Goal: Find specific page/section: Find specific page/section

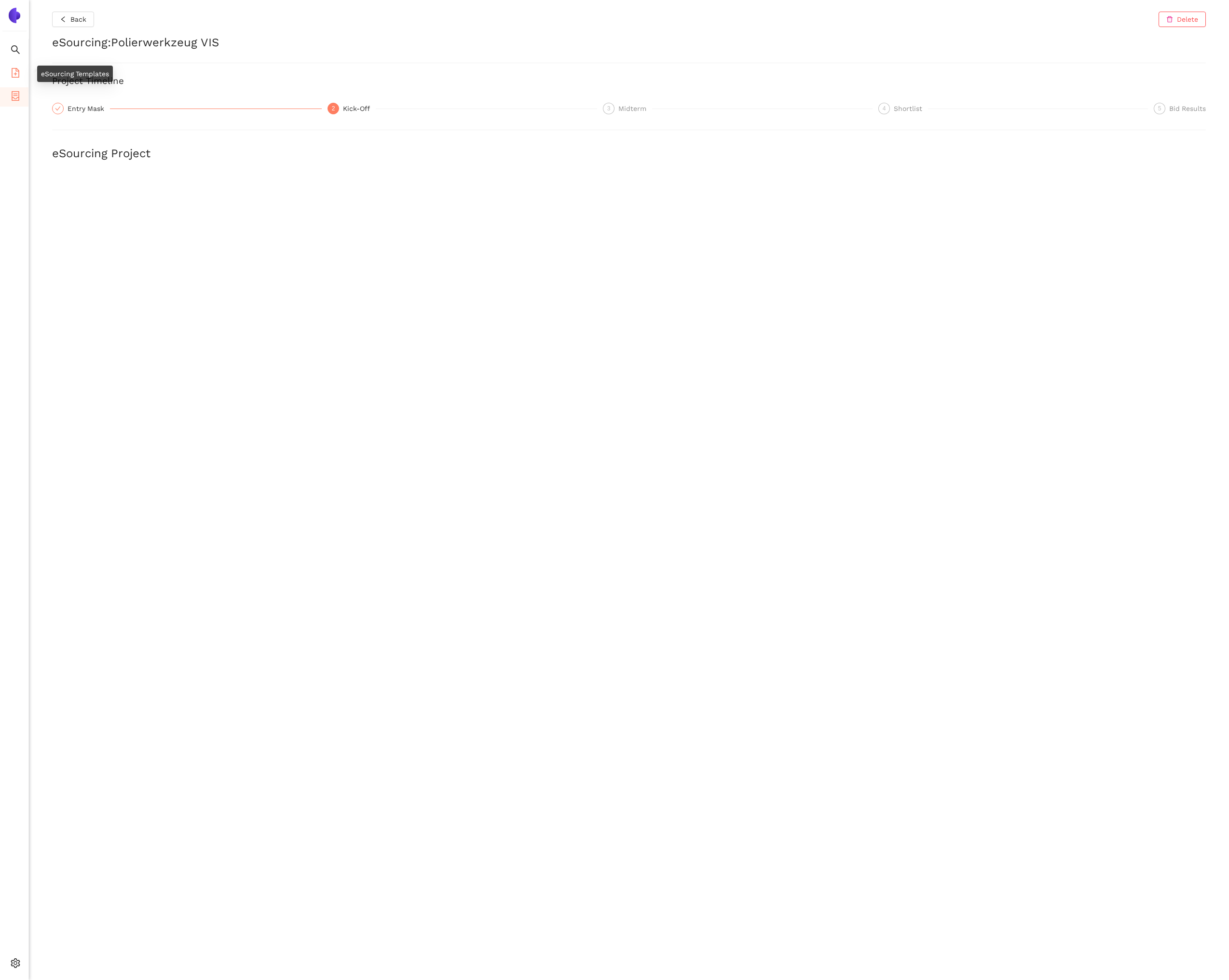
click at [17, 70] on icon "file-add" at bounding box center [15, 73] width 8 height 10
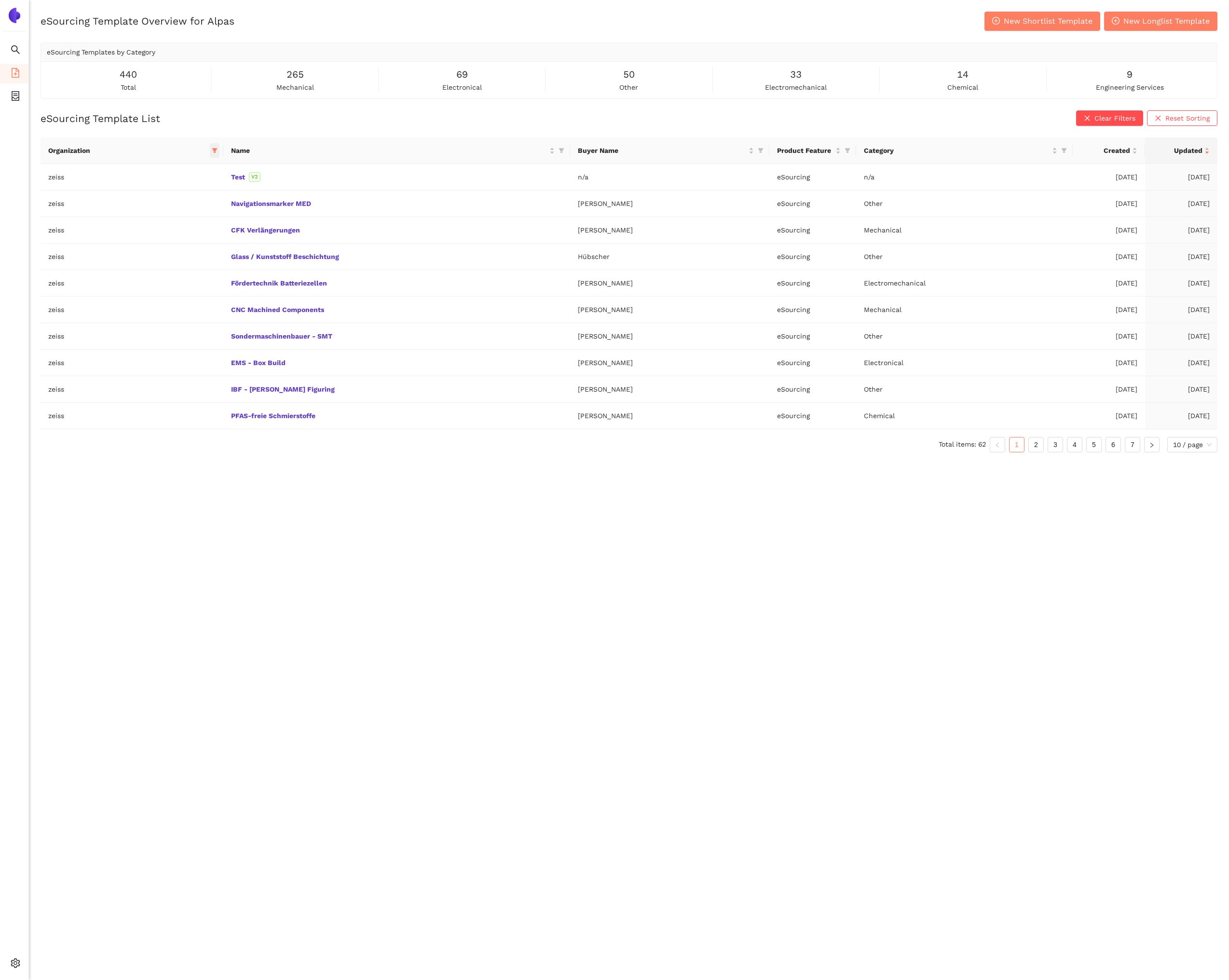
click at [214, 149] on icon "filter" at bounding box center [215, 151] width 5 height 5
click at [138, 323] on span "Reset" at bounding box center [138, 320] width 18 height 11
checkbox input "false"
click at [212, 316] on span "OK" at bounding box center [216, 320] width 9 height 11
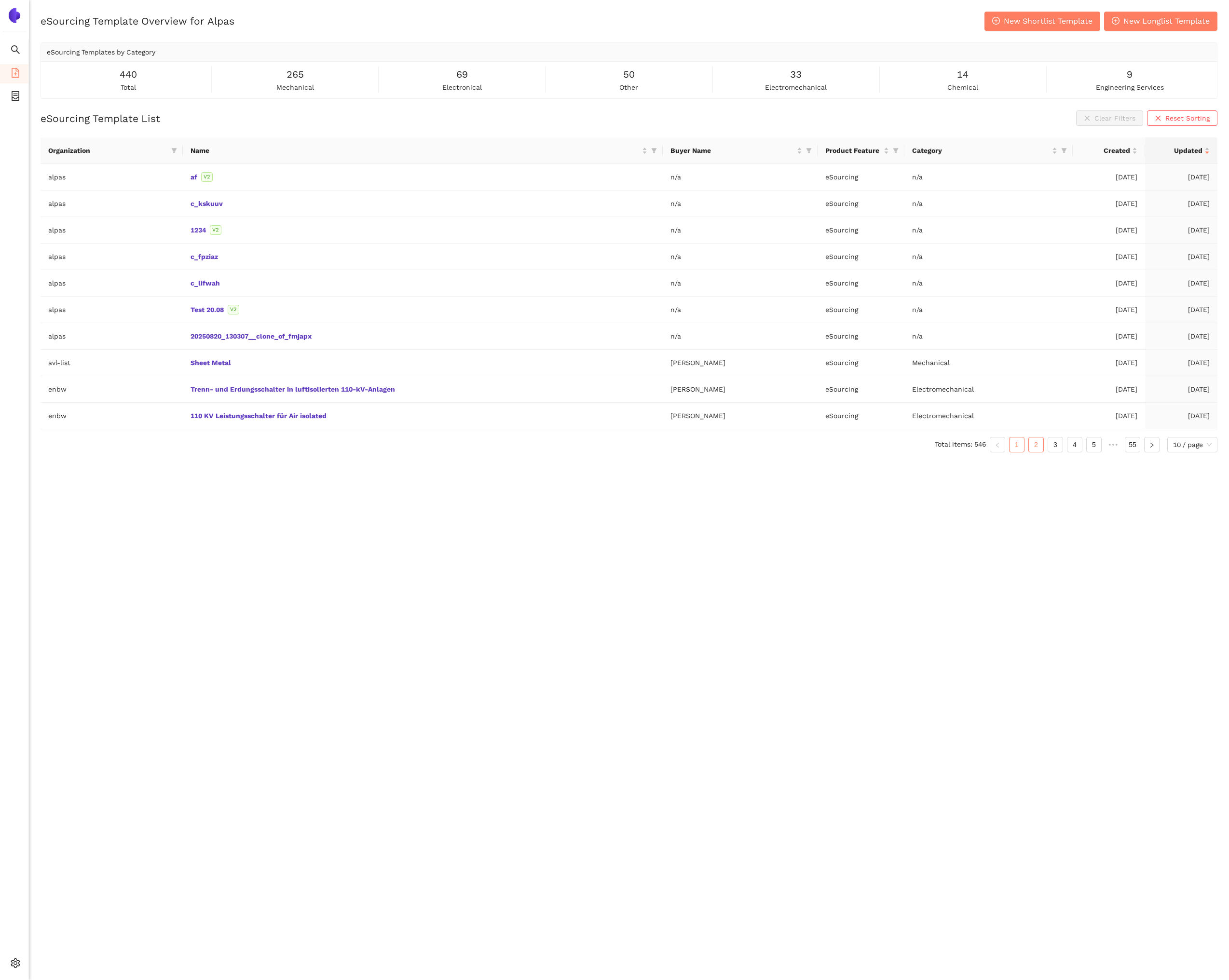
click at [1038, 446] on link "2" at bounding box center [1036, 445] width 14 height 14
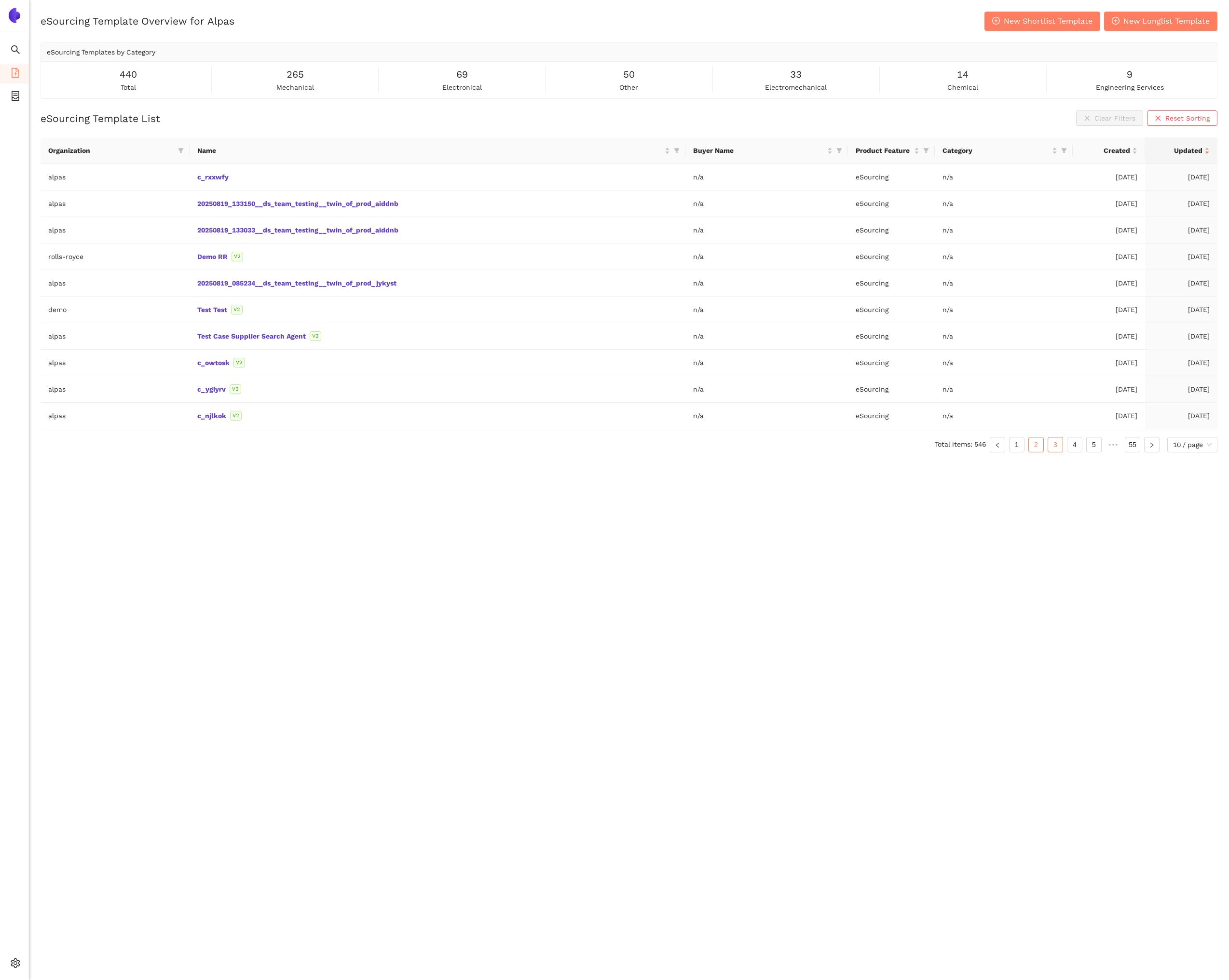
click at [1048, 442] on link "3" at bounding box center [1055, 445] width 14 height 14
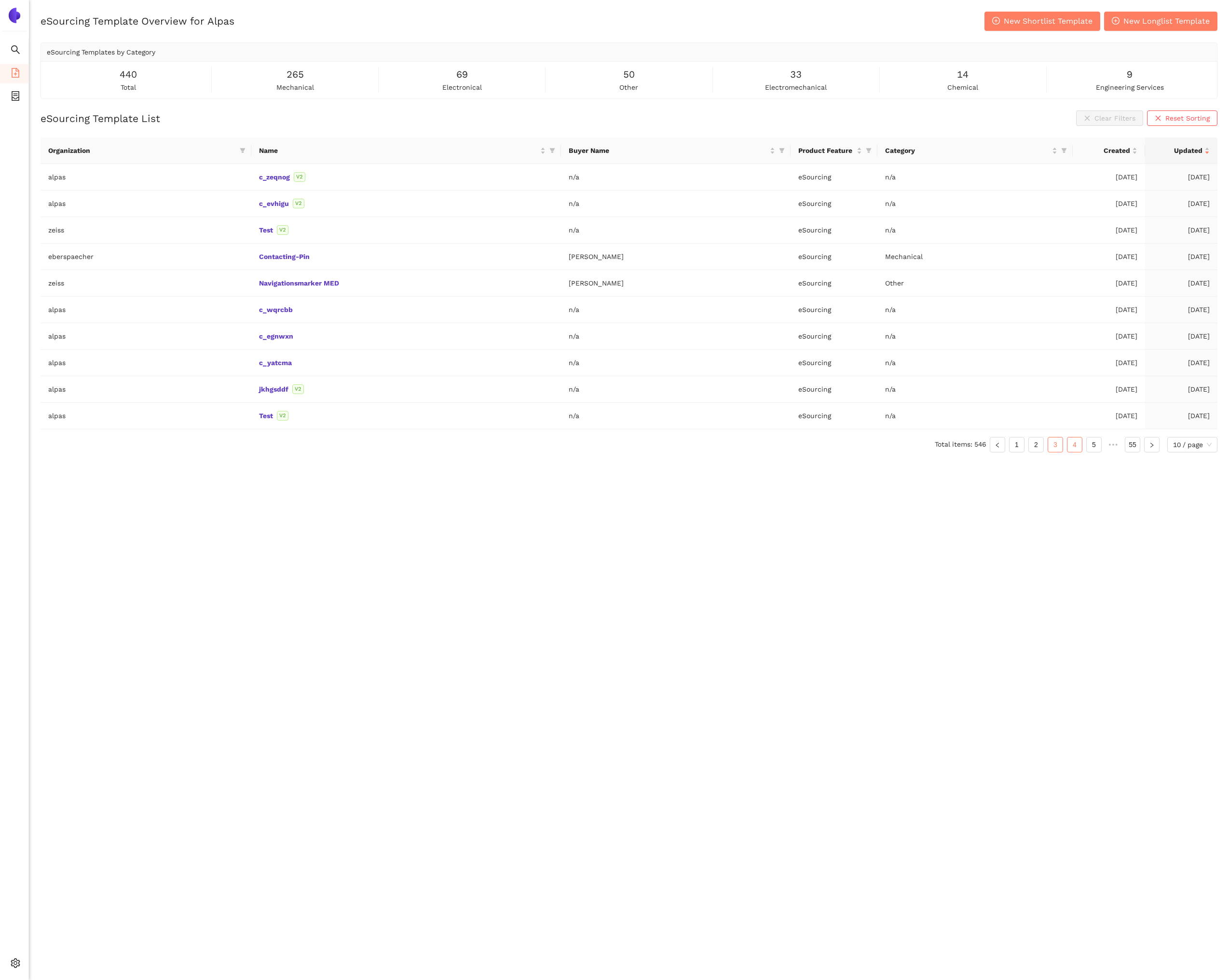
click at [1067, 440] on link "4" at bounding box center [1074, 445] width 14 height 14
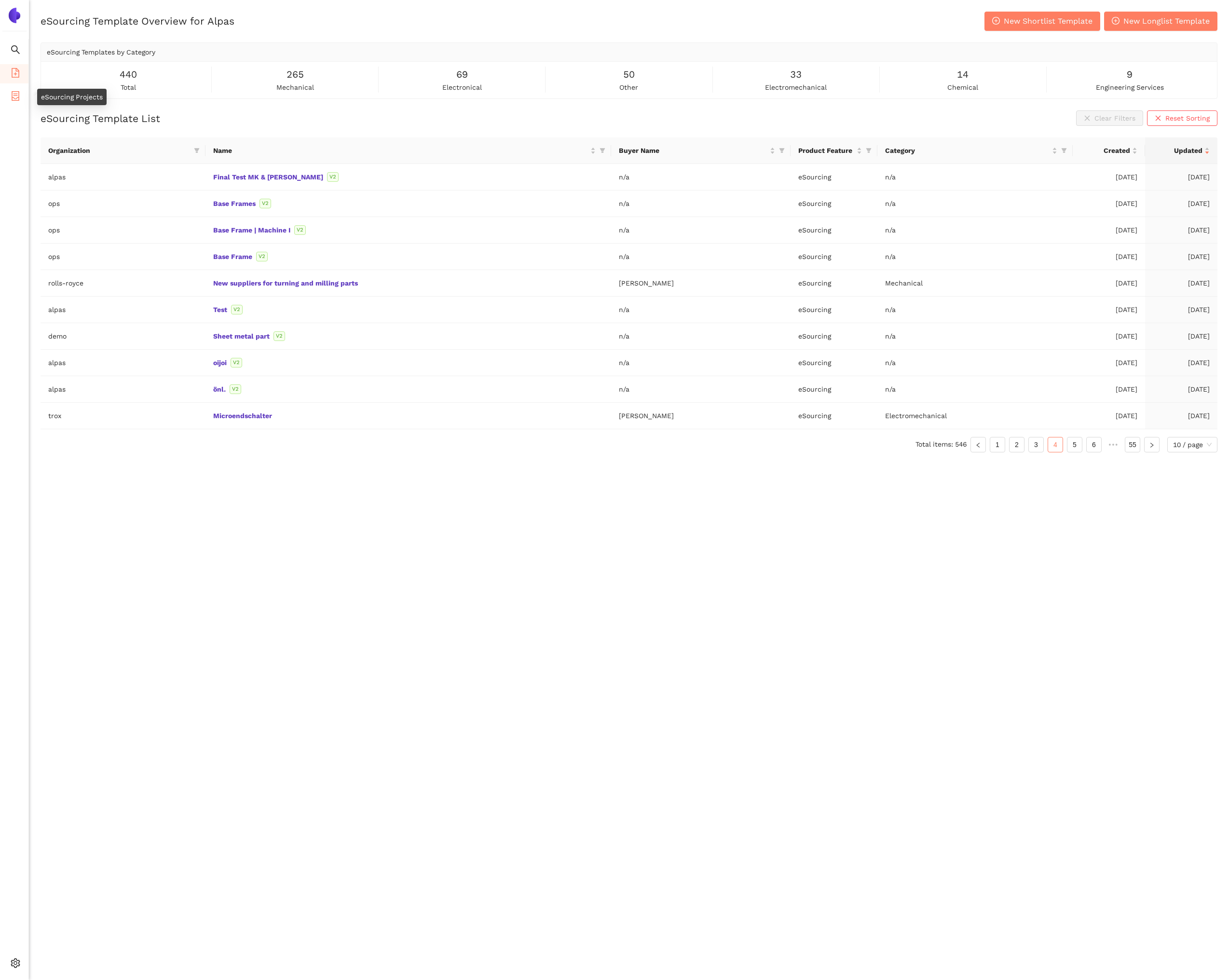
click at [20, 100] on li "eSourcing Projects" at bounding box center [14, 97] width 29 height 19
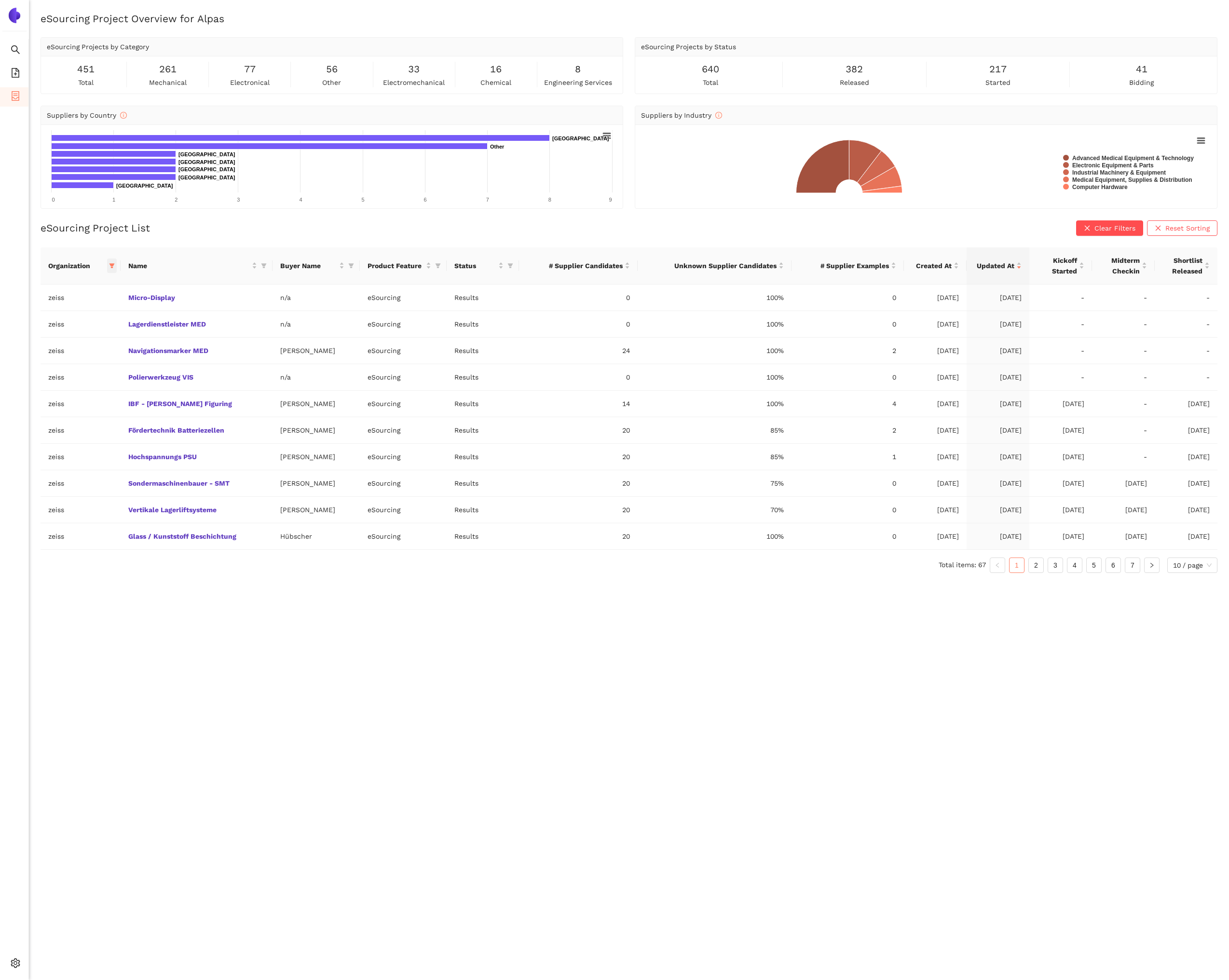
click at [110, 267] on icon "filter" at bounding box center [112, 266] width 6 height 6
click at [36, 437] on span "Reset" at bounding box center [37, 435] width 18 height 11
checkbox input "false"
click at [111, 434] on span "OK" at bounding box center [115, 435] width 9 height 11
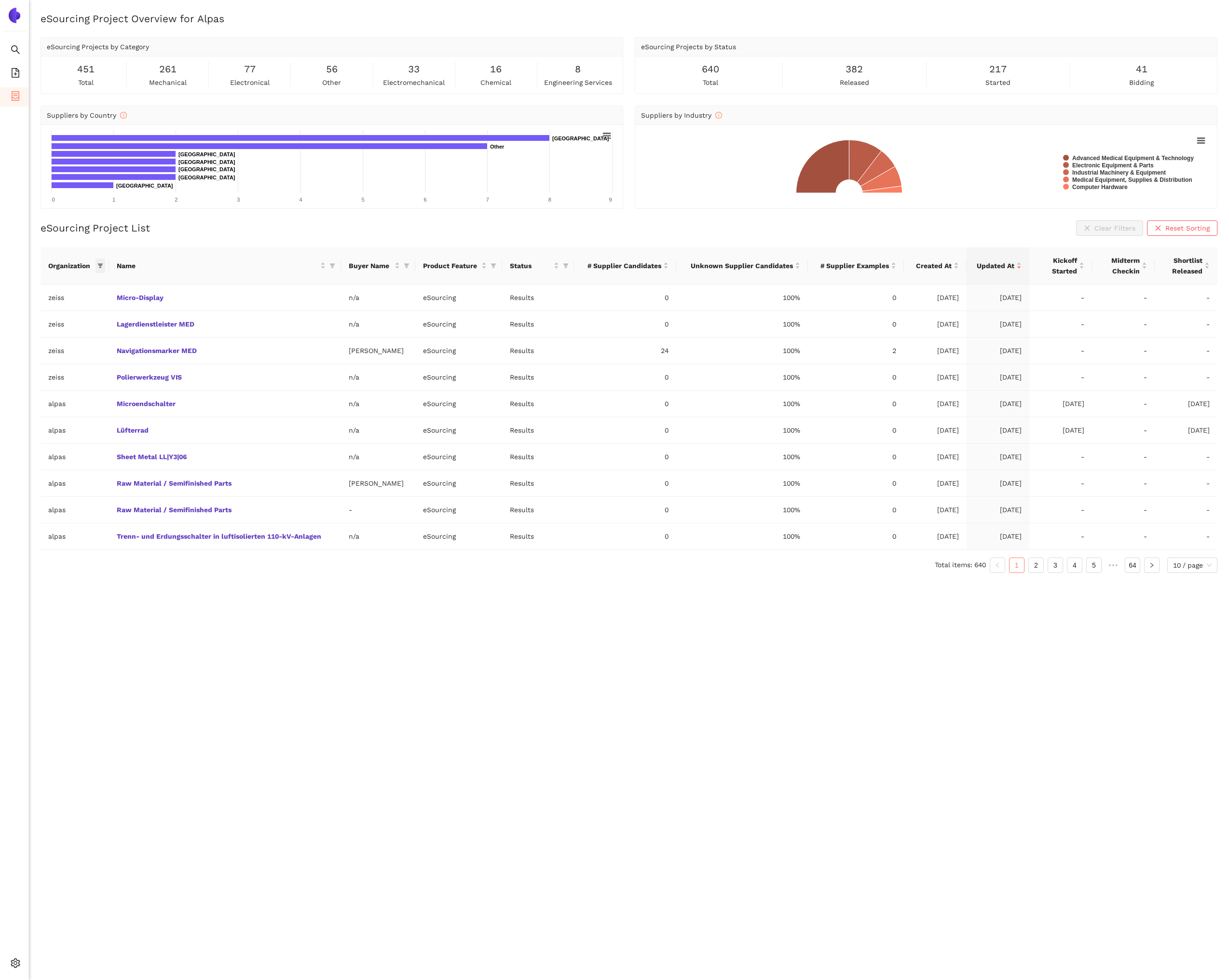
click at [103, 267] on icon "filter" at bounding box center [100, 266] width 6 height 6
click at [78, 284] on input "text" at bounding box center [67, 286] width 79 height 11
type input "bro"
click at [70, 312] on span "brose" at bounding box center [57, 308] width 84 height 11
checkbox input "true"
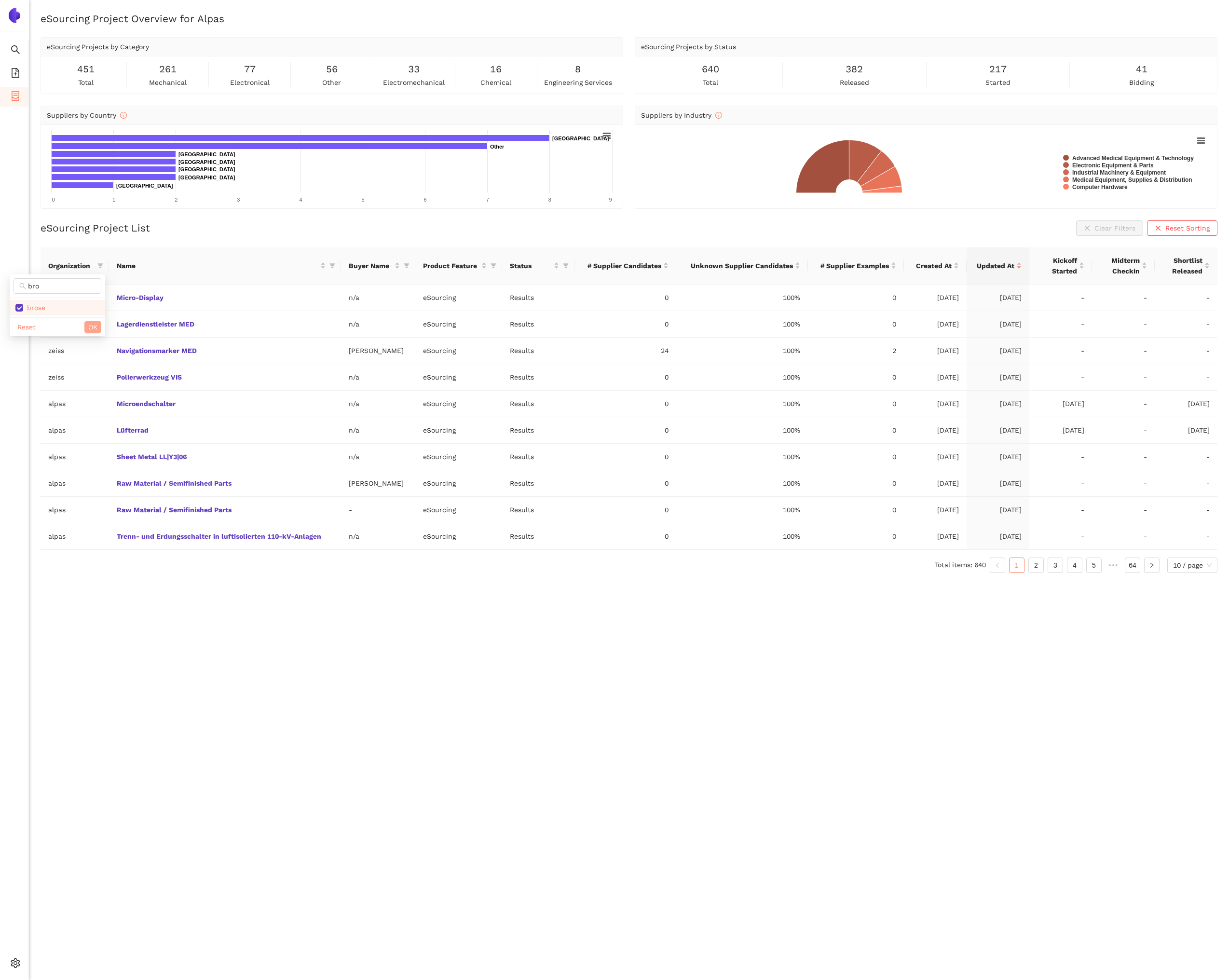
click at [86, 324] on button "OK" at bounding box center [93, 327] width 17 height 11
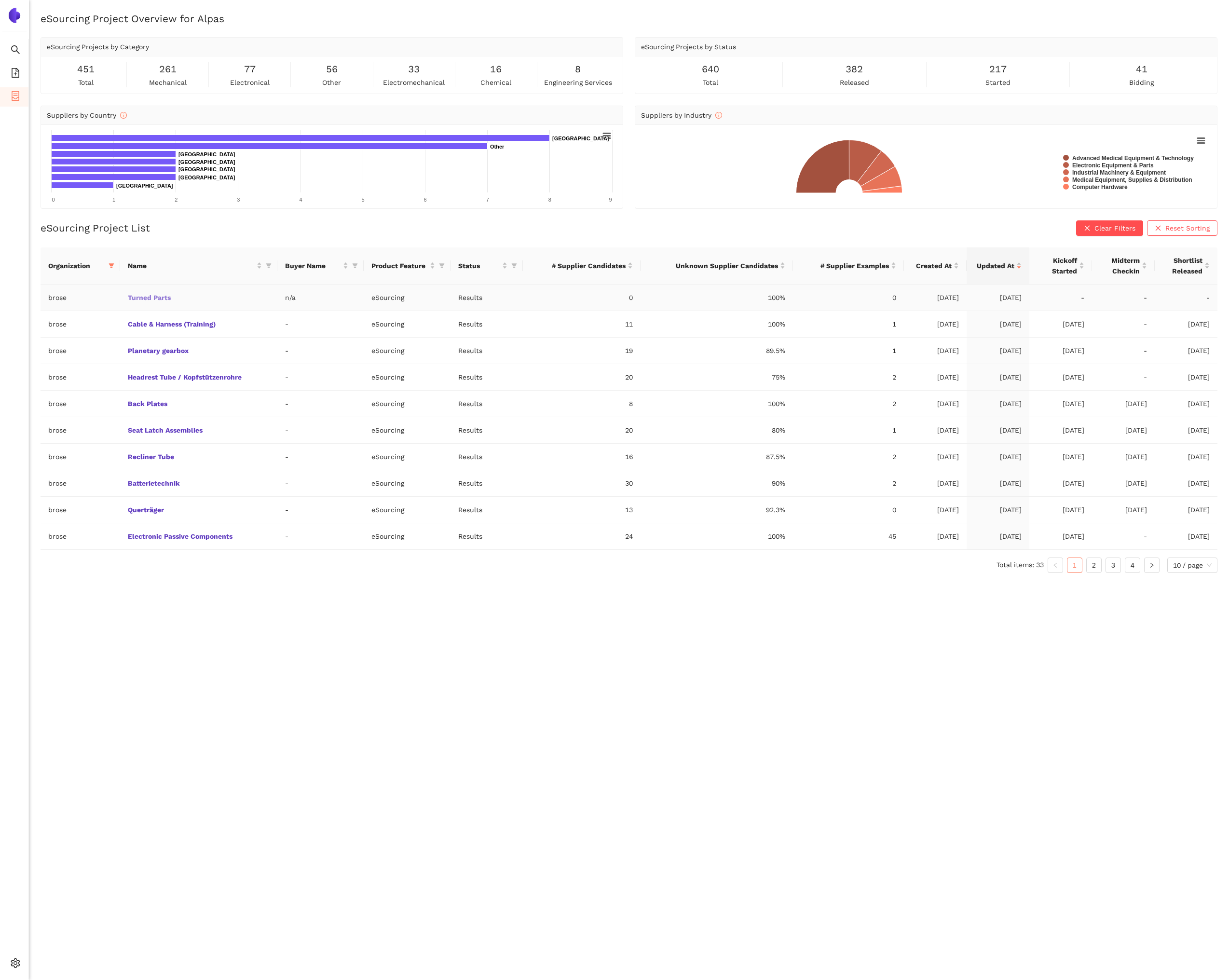
click at [0, 0] on link "Turned Parts" at bounding box center [0, 0] width 0 height 0
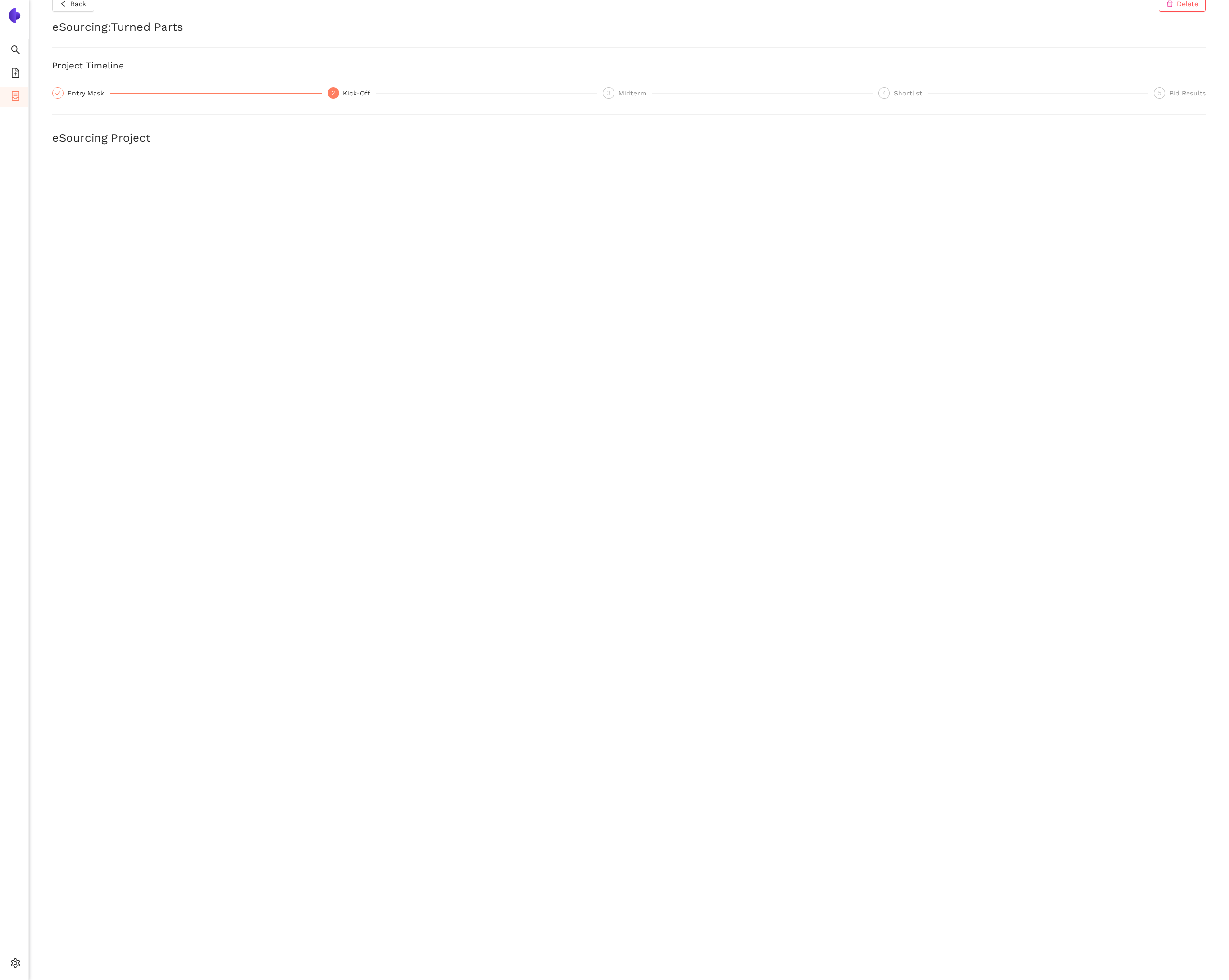
scroll to position [16, 0]
